Goal: Transaction & Acquisition: Purchase product/service

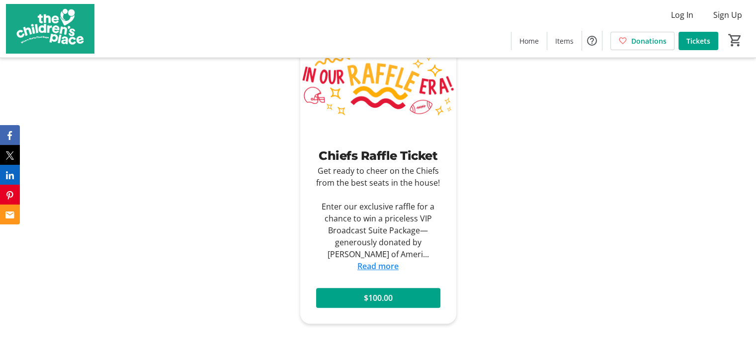
scroll to position [547, 0]
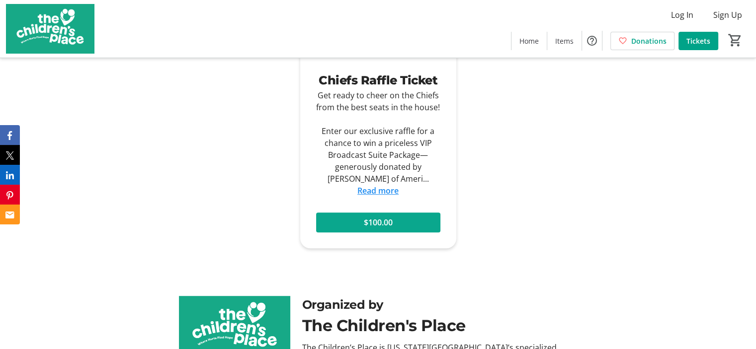
click at [380, 219] on span "$100.00" at bounding box center [378, 223] width 29 height 12
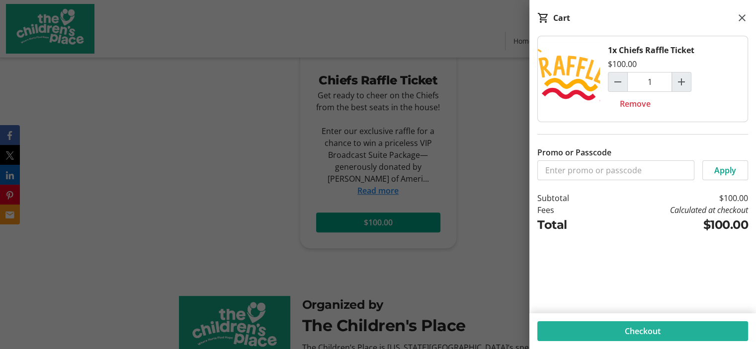
click at [629, 326] on span "Checkout" at bounding box center [643, 332] width 36 height 12
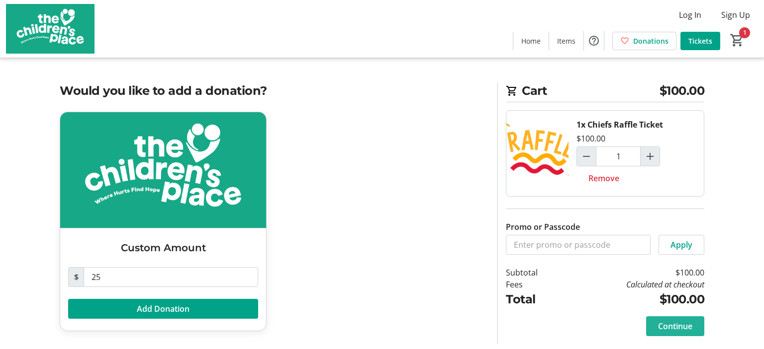
click at [678, 325] on span "Continue" at bounding box center [675, 327] width 34 height 12
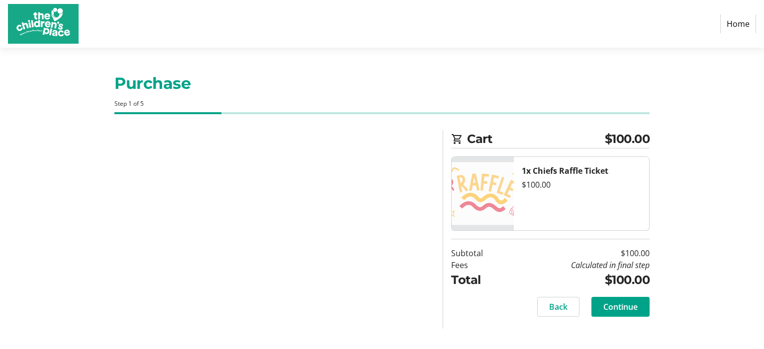
select select "US"
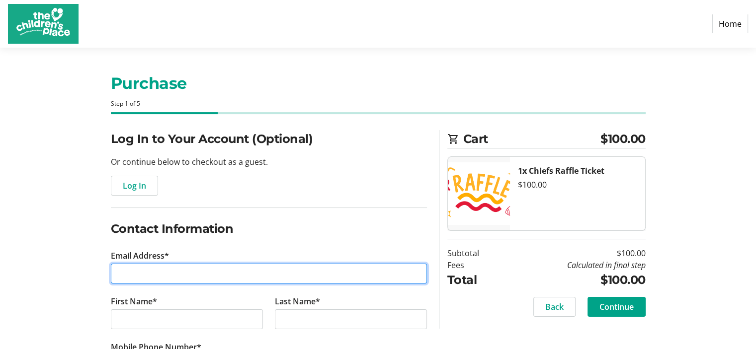
click at [175, 272] on input "Email Address*" at bounding box center [269, 274] width 316 height 20
type input "[EMAIL_ADDRESS][DOMAIN_NAME]"
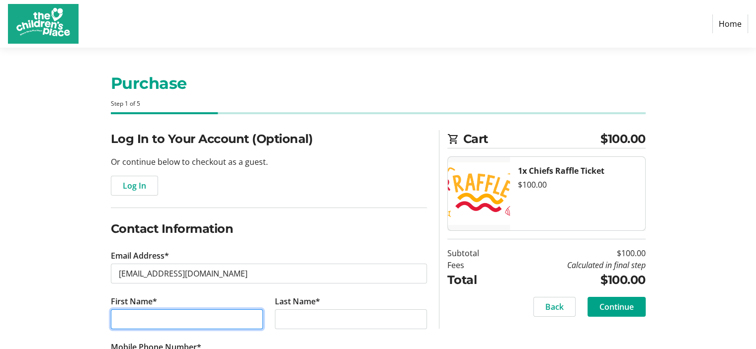
type input "[PERSON_NAME]"
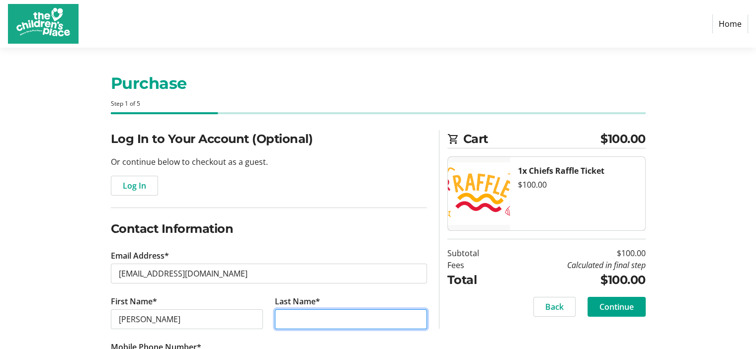
type input "Rusgis"
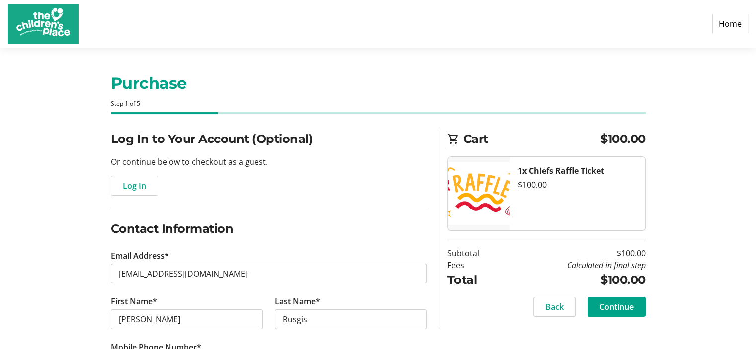
type input "[PHONE_NUMBER]"
type input "021562400501"
type input "[STREET_ADDRESS]"
type input "Leawood"
select select "KS"
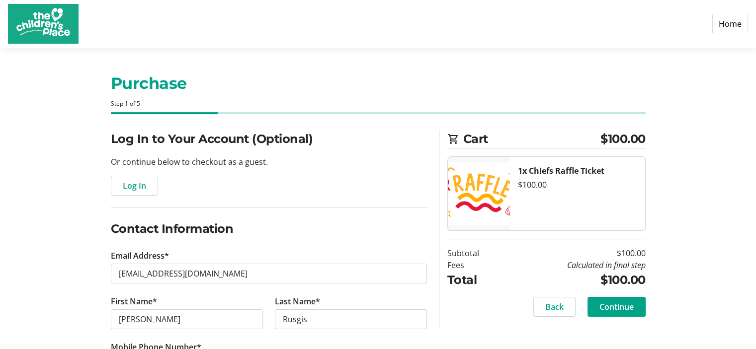
type input "66206"
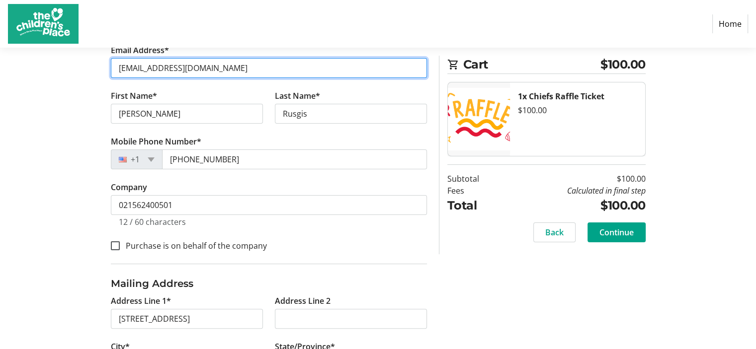
scroll to position [249, 0]
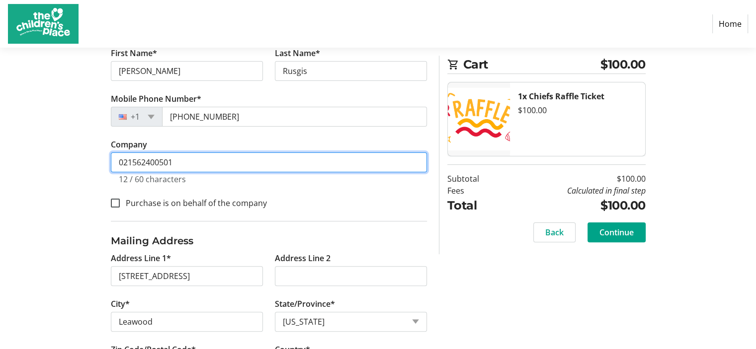
drag, startPoint x: 183, startPoint y: 159, endPoint x: 101, endPoint y: 159, distance: 81.5
click at [101, 159] on div "Log In to Your Account (Optional) Or continue below to checkout as a guest. Log…" at bounding box center [378, 142] width 656 height 520
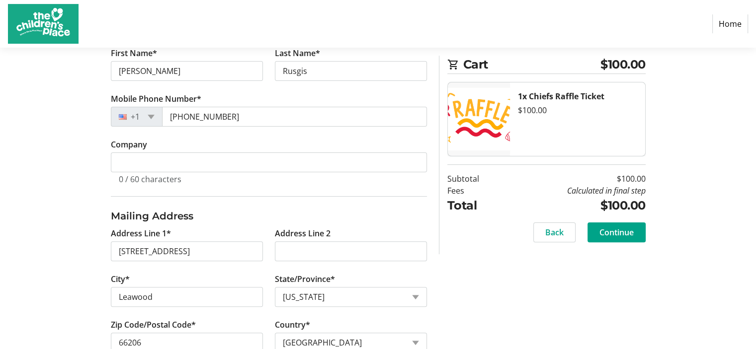
click at [475, 250] on section "Cart $100.00 1x Chiefs Raffle Ticket $100.00 Subtotal $100.00 Fees Calculated i…" at bounding box center [546, 155] width 198 height 199
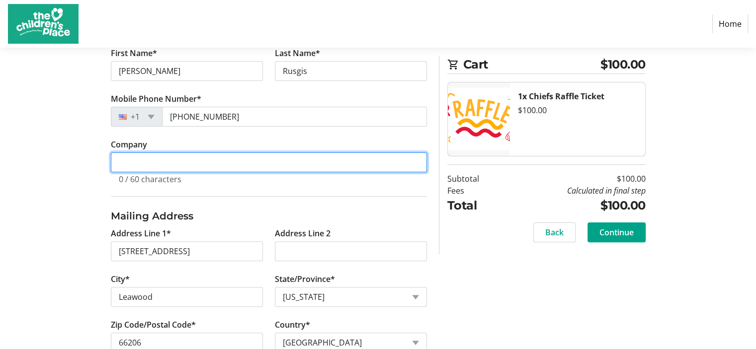
click at [127, 165] on input "Company" at bounding box center [269, 163] width 316 height 20
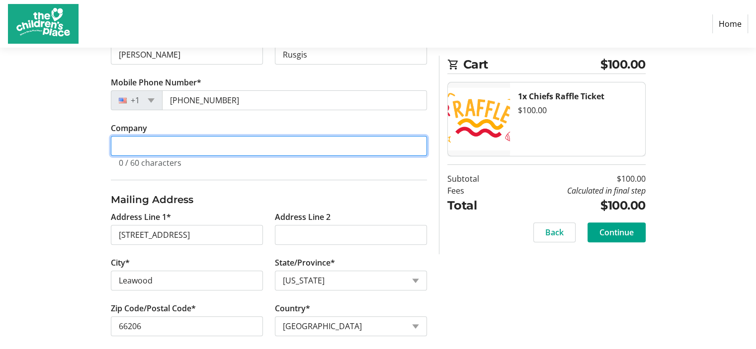
scroll to position [274, 0]
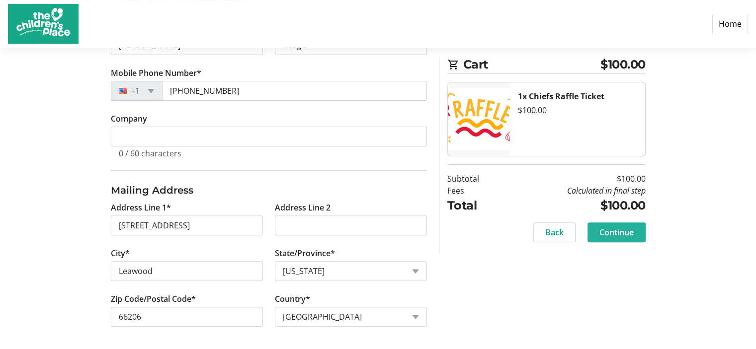
click at [610, 230] on span "Continue" at bounding box center [616, 233] width 34 height 12
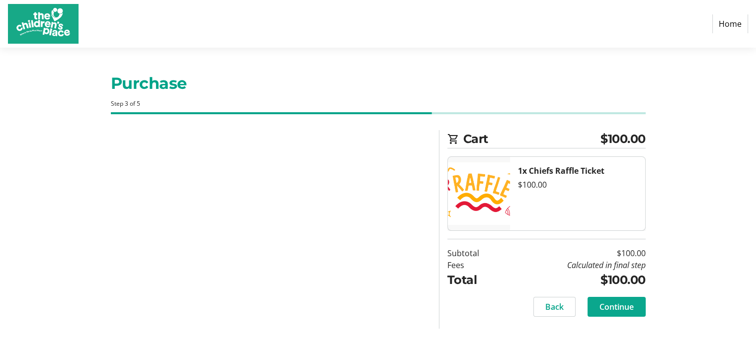
scroll to position [0, 0]
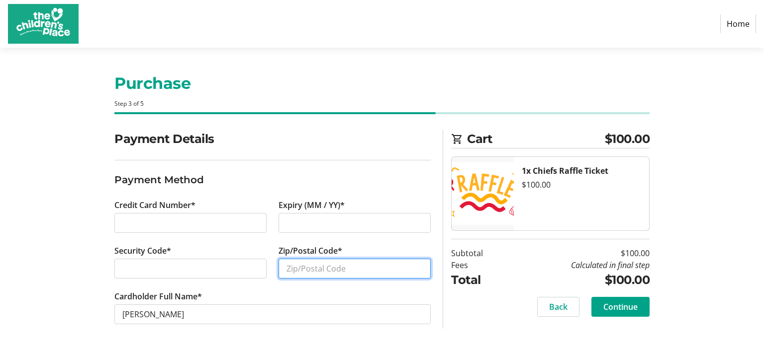
click at [308, 269] on input "Zip/Postal Code*" at bounding box center [354, 269] width 152 height 20
type input "66206"
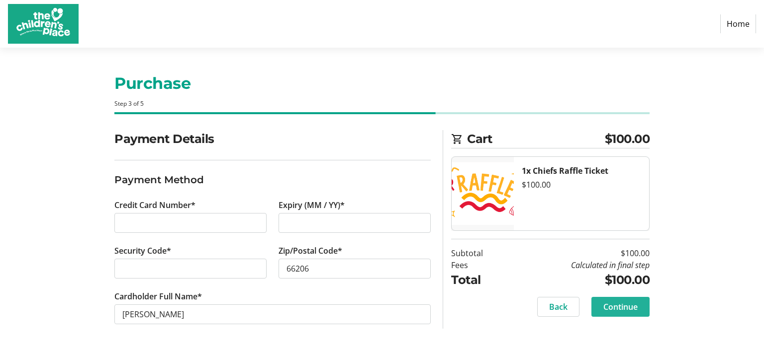
click at [618, 304] on span "Continue" at bounding box center [620, 307] width 34 height 12
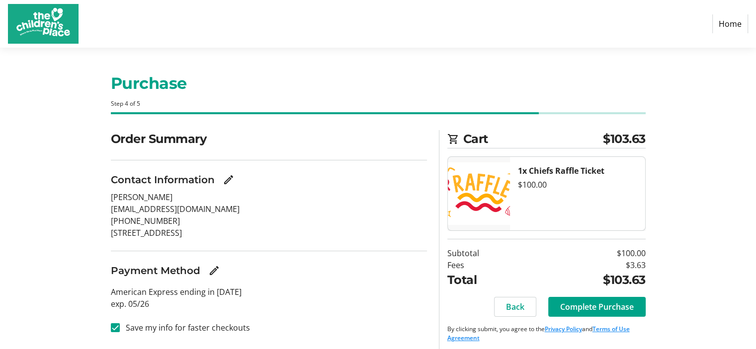
scroll to position [5, 0]
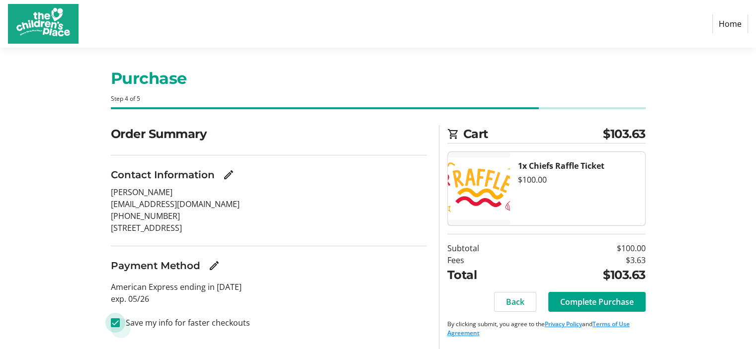
click at [115, 322] on input "Save my info for faster checkouts" at bounding box center [115, 323] width 9 height 9
checkbox input "false"
click at [587, 297] on span "Complete Purchase" at bounding box center [597, 302] width 74 height 12
